Goal: Information Seeking & Learning: Learn about a topic

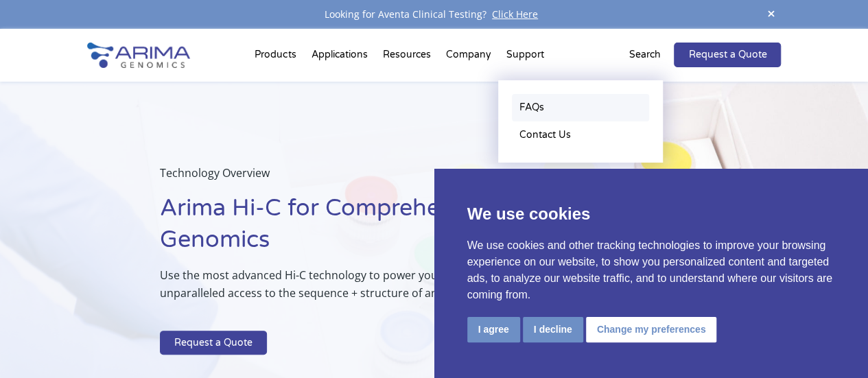
click at [529, 109] on link "FAQs" at bounding box center [580, 107] width 137 height 27
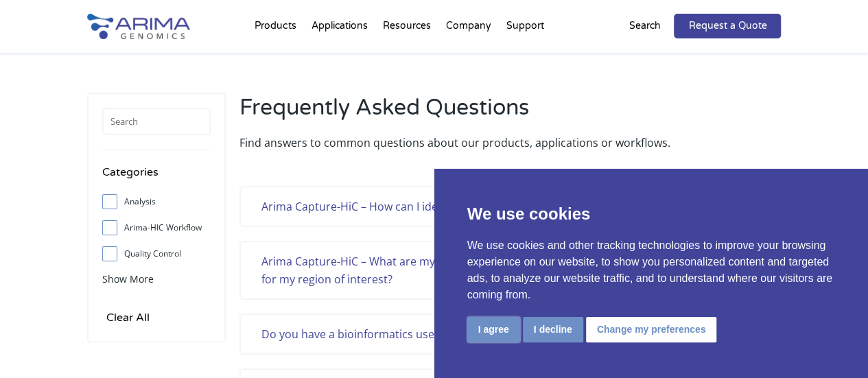
click at [477, 331] on button "I agree" at bounding box center [493, 329] width 53 height 25
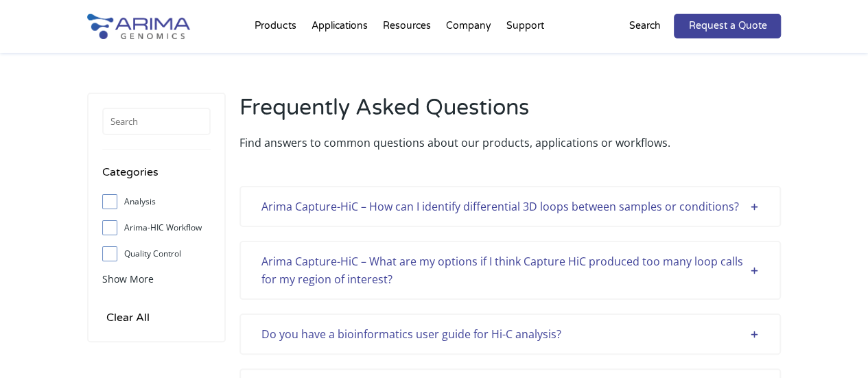
click at [106, 230] on input "Arima-HIC Workflow" at bounding box center [109, 227] width 9 height 9
checkbox input "true"
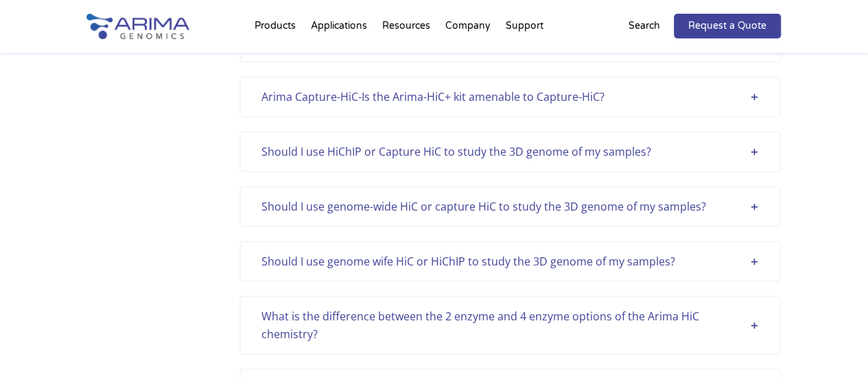
scroll to position [521, 0]
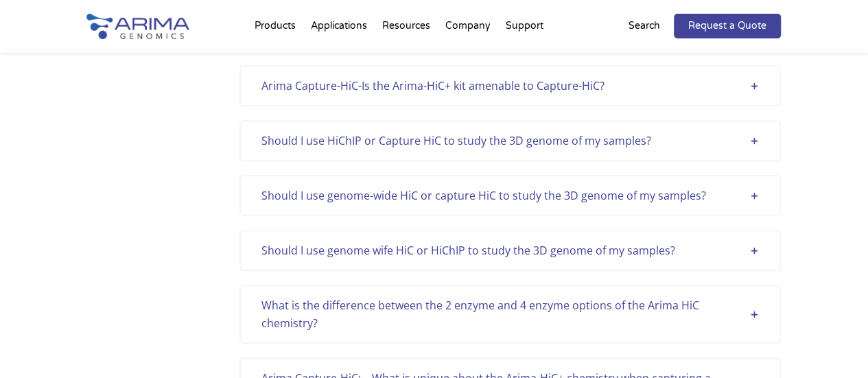
click at [754, 313] on div "What is the difference between the 2 enzyme and 4 enzyme options of the Arima H…" at bounding box center [509, 314] width 497 height 36
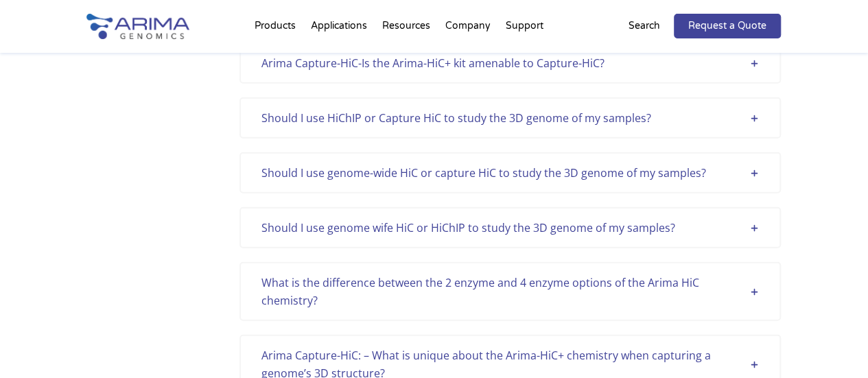
scroll to position [1796, 0]
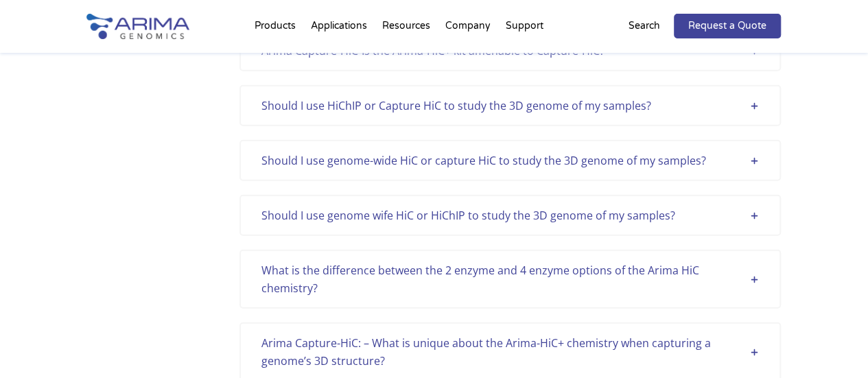
click at [754, 278] on div "What is the difference between the 2 enzyme and 4 enzyme options of the Arima H…" at bounding box center [509, 279] width 497 height 36
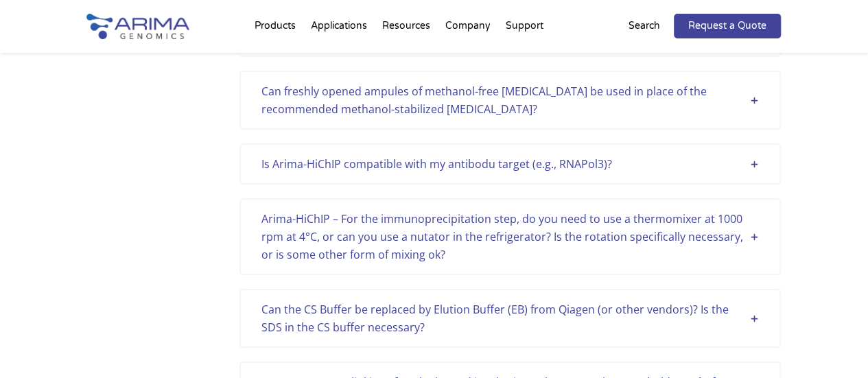
scroll to position [2235, 0]
